Goal: Task Accomplishment & Management: Manage account settings

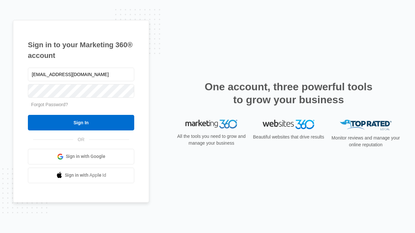
type input "dankie614@gmail.com"
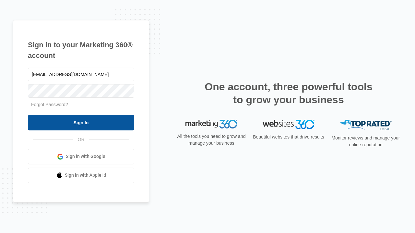
click at [81, 123] on input "Sign In" at bounding box center [81, 123] width 106 height 16
